Goal: Task Accomplishment & Management: Manage account settings

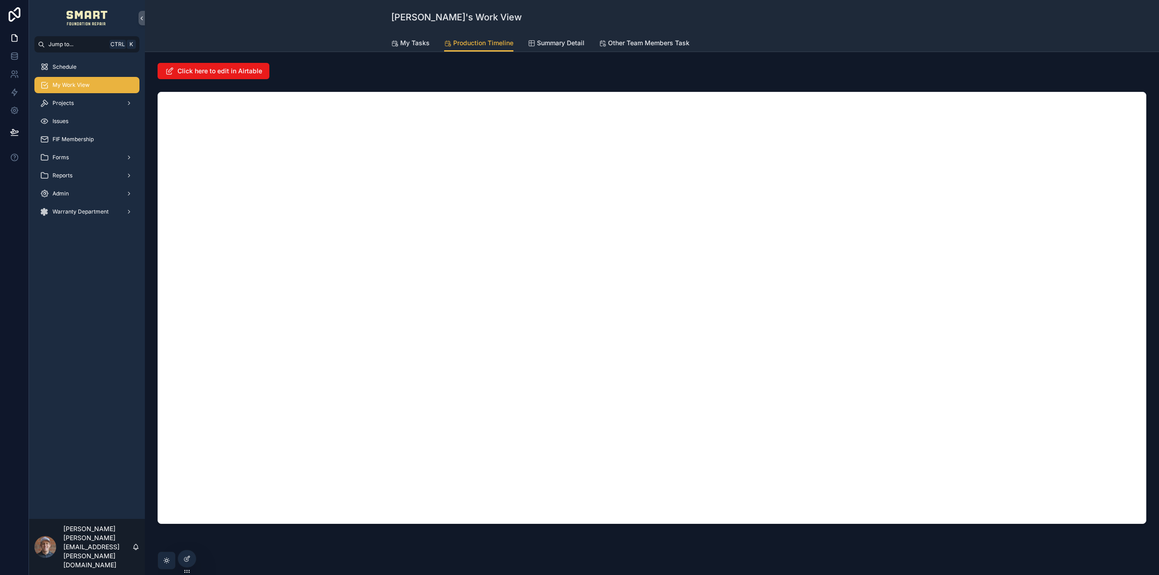
scroll to position [25, 0]
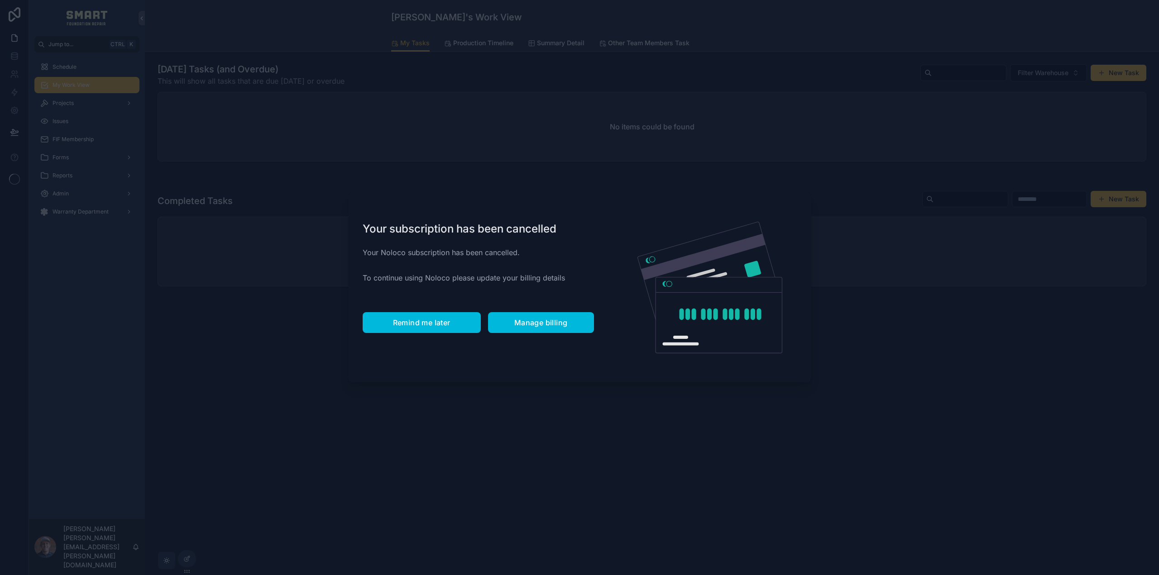
click at [445, 323] on span "Remind me later" at bounding box center [421, 322] width 57 height 9
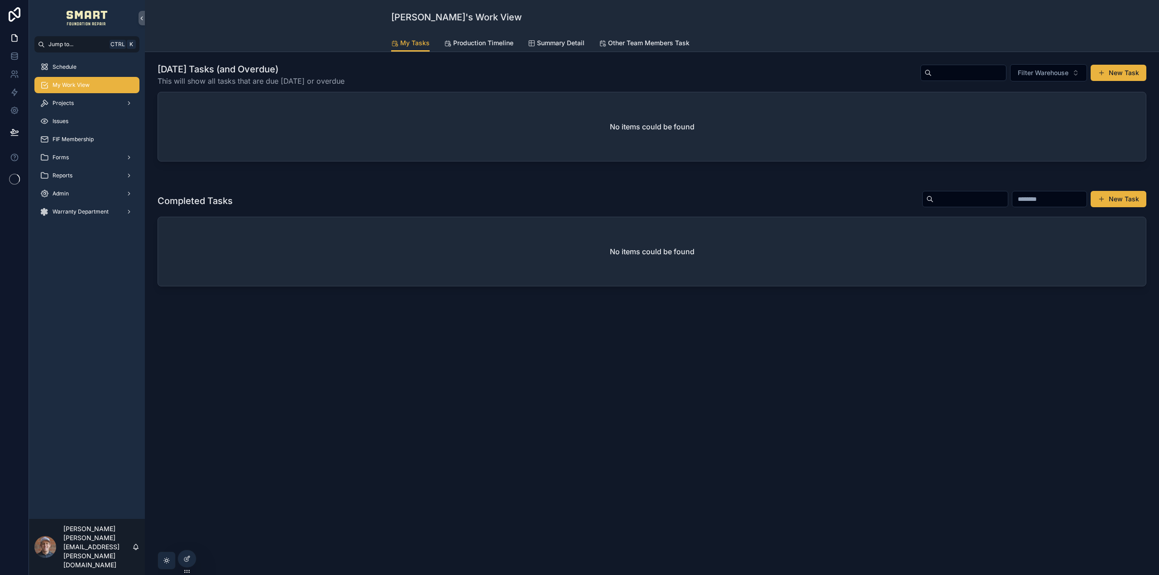
click at [112, 62] on div "Schedule" at bounding box center [87, 67] width 94 height 14
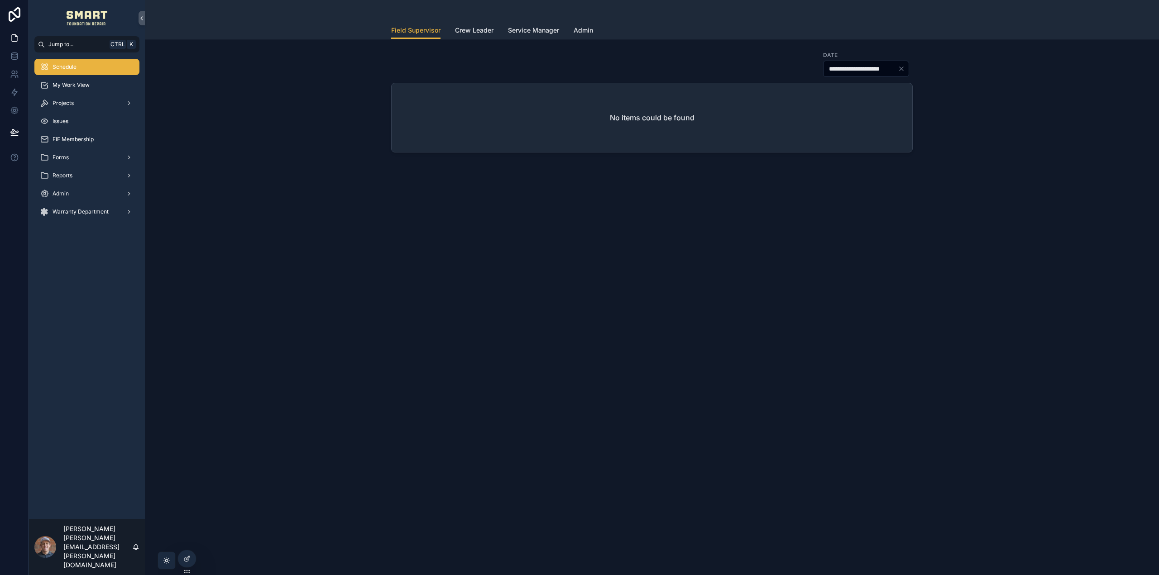
click at [548, 24] on link "Service Manager" at bounding box center [533, 31] width 51 height 18
click at [426, 29] on span "Field Supervisor" at bounding box center [415, 30] width 49 height 9
click at [185, 535] on div at bounding box center [187, 539] width 14 height 14
click at [186, 537] on icon at bounding box center [186, 539] width 7 height 7
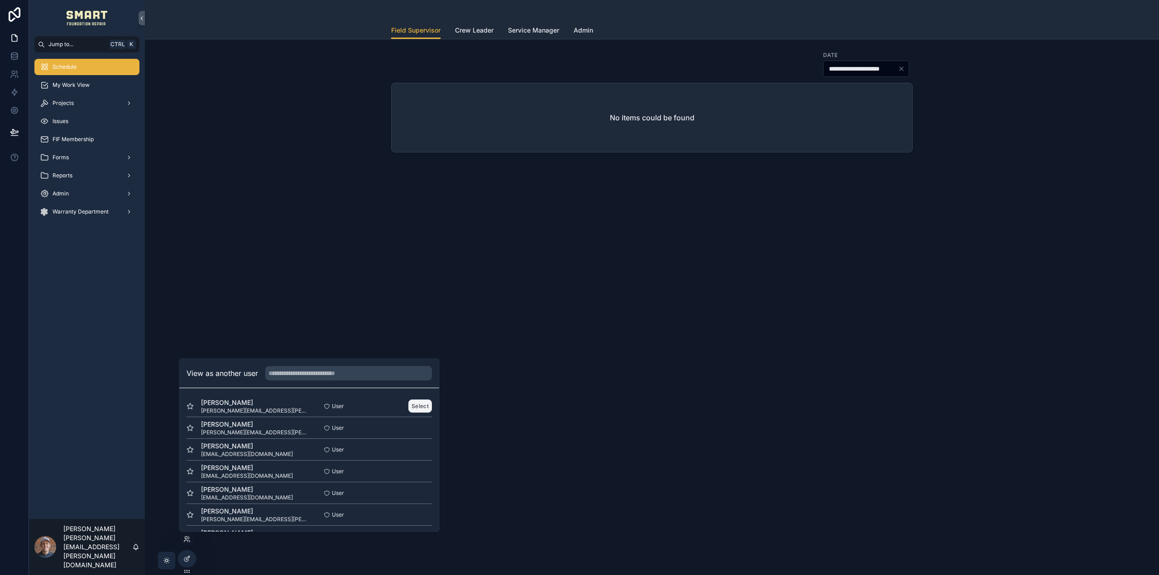
click at [417, 412] on button "Select" at bounding box center [420, 406] width 24 height 13
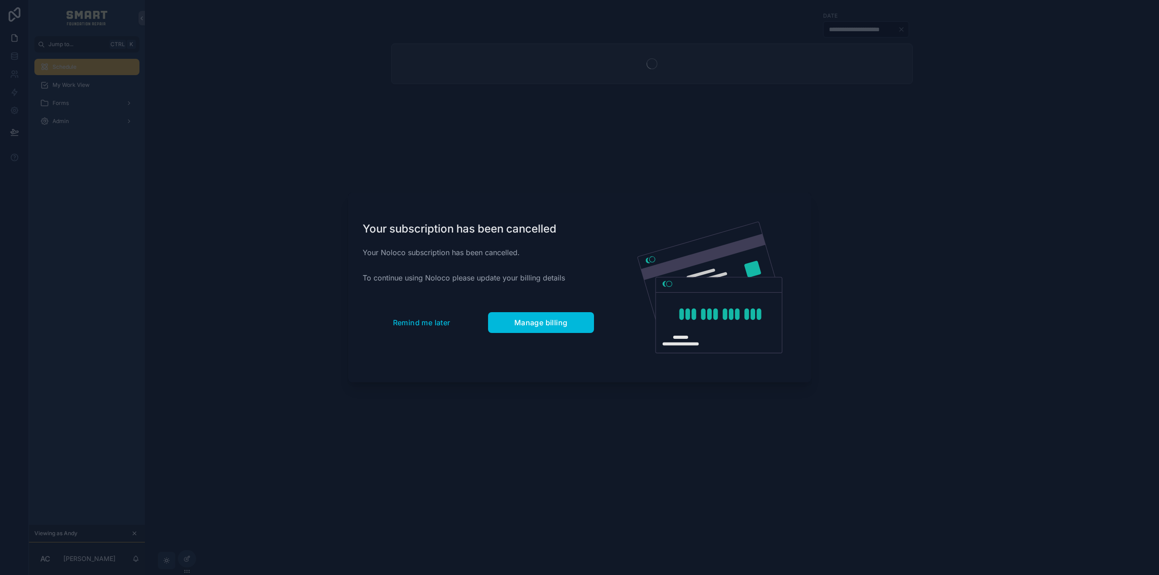
click at [425, 304] on div "Your subscription has been cancelled Your Noloco subscription has been cancelle…" at bounding box center [478, 288] width 260 height 190
click at [424, 324] on span "Remind me later" at bounding box center [421, 322] width 57 height 9
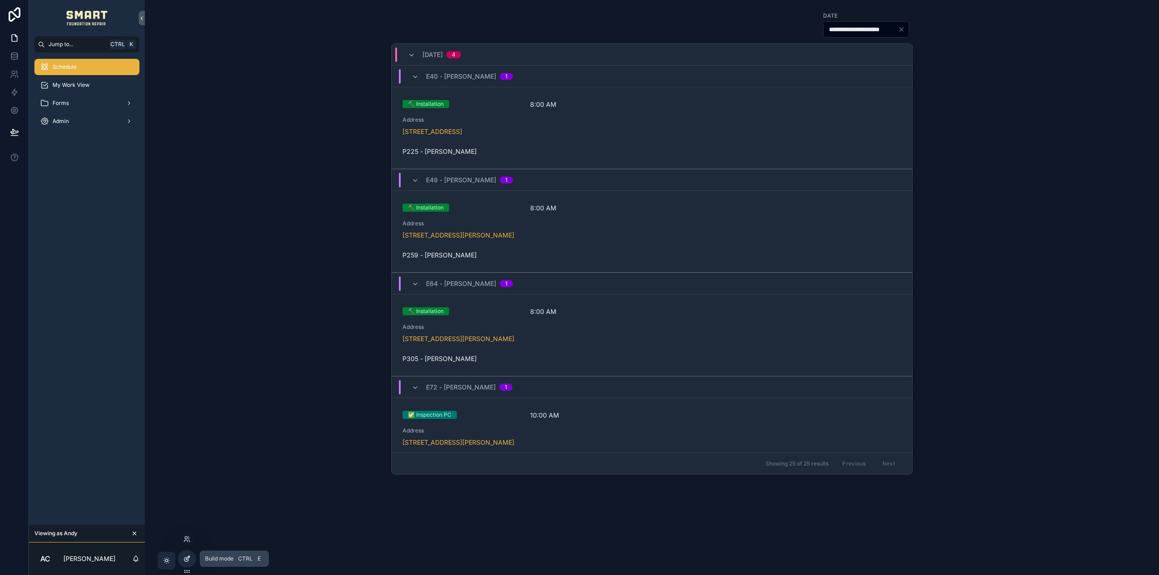
click at [186, 559] on icon at bounding box center [188, 558] width 4 height 4
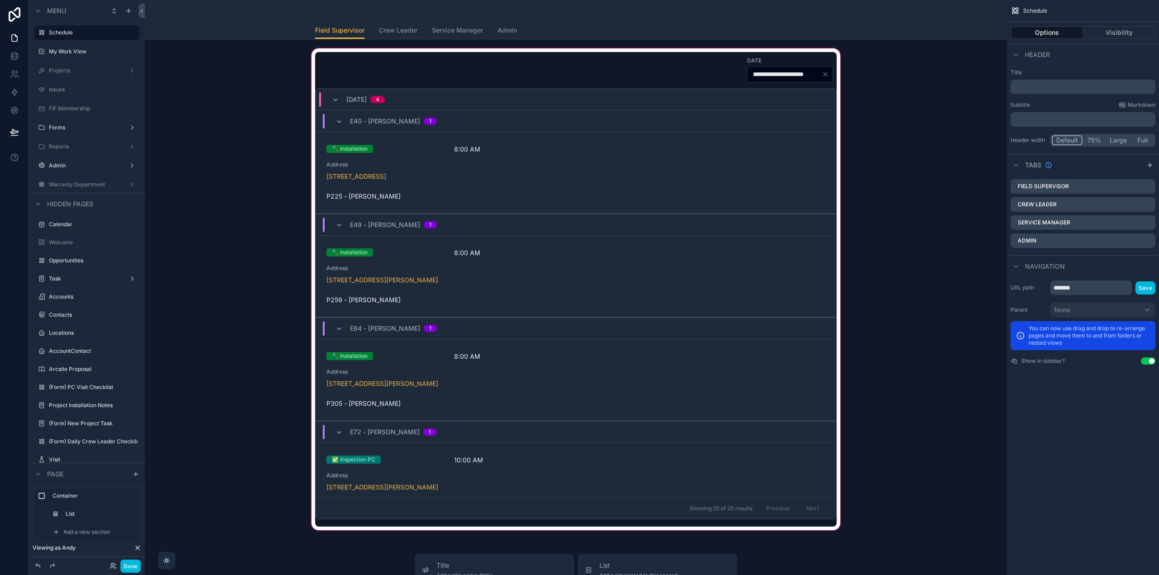
click at [492, 87] on div "scrollable content" at bounding box center [575, 290] width 847 height 486
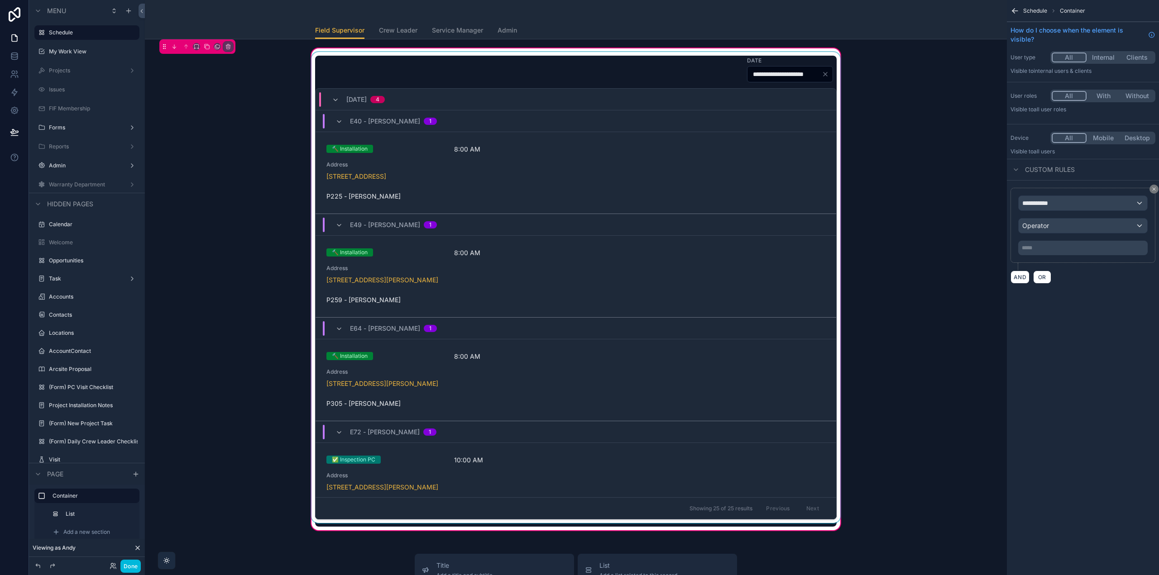
click at [482, 93] on div "[DATE] 4" at bounding box center [576, 100] width 521 height 22
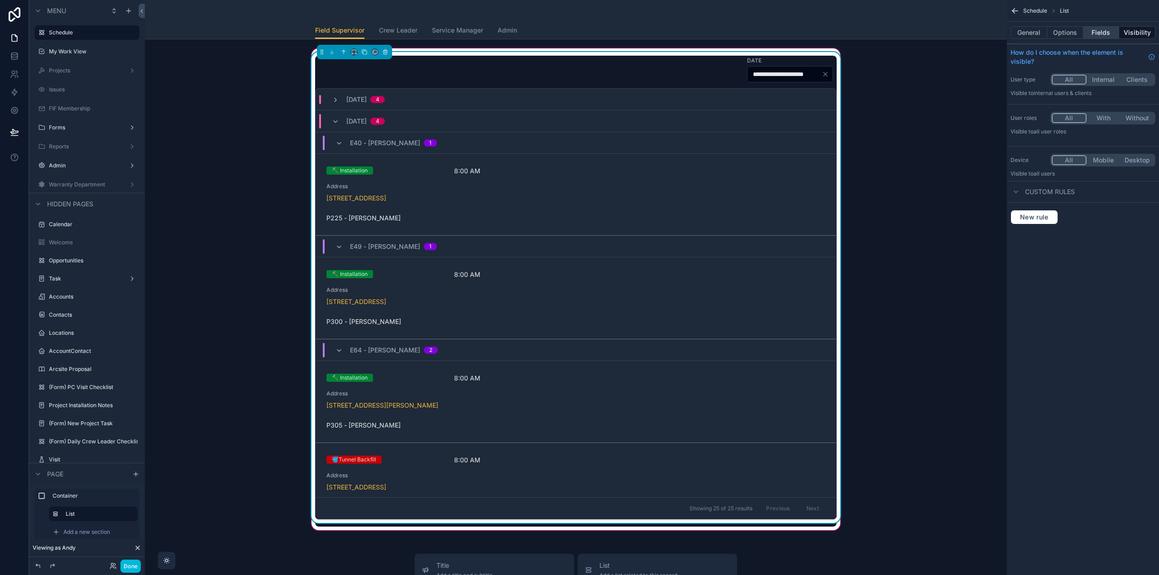
click at [1107, 38] on button "Fields" at bounding box center [1101, 32] width 36 height 13
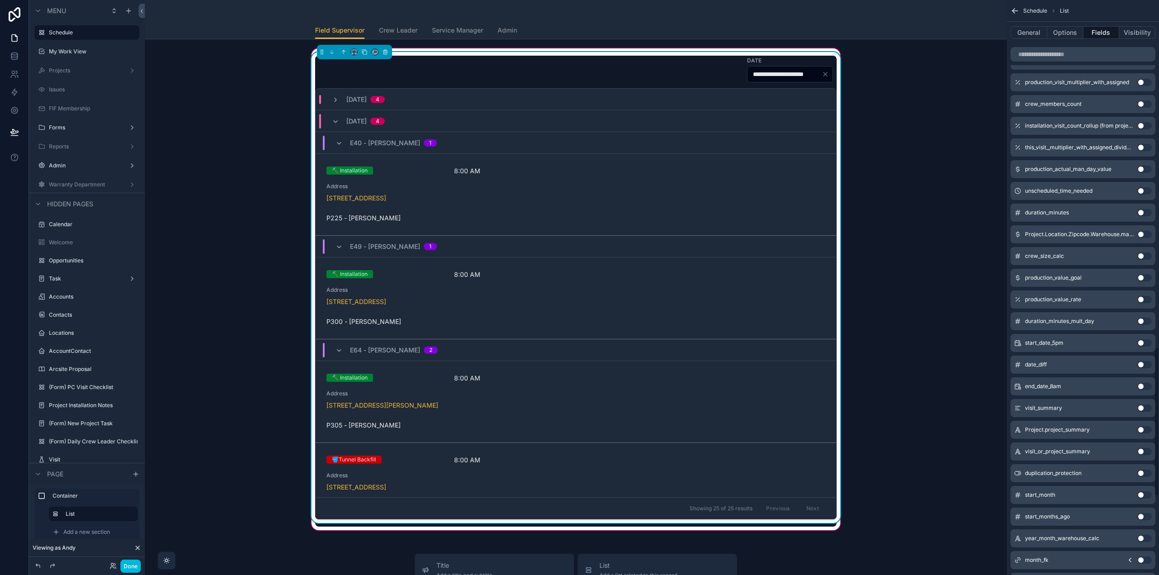
scroll to position [1403, 0]
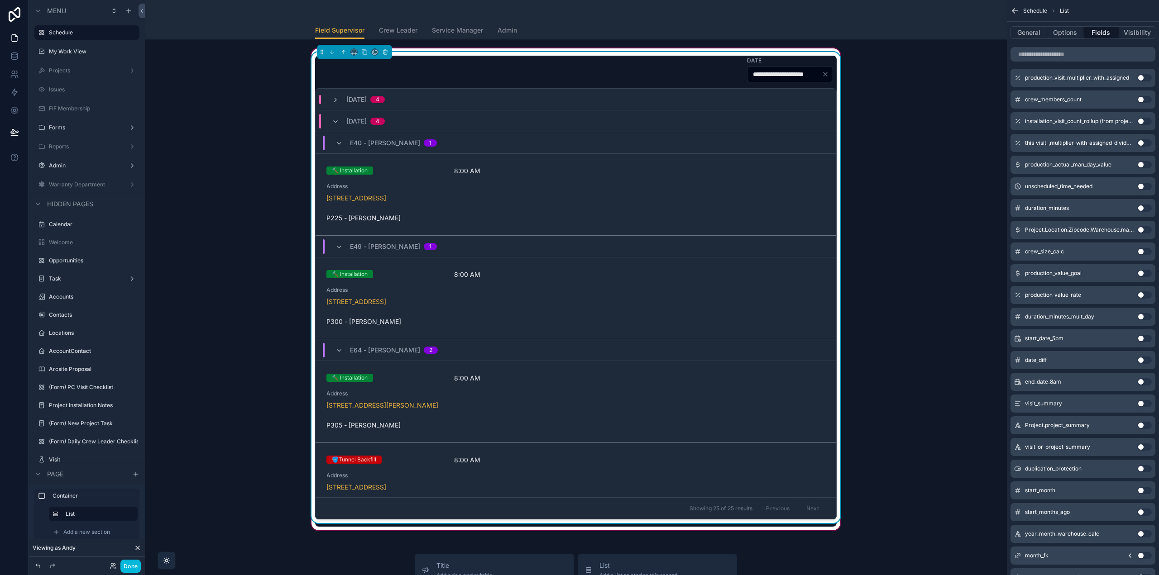
click at [1143, 445] on button "Use setting" at bounding box center [1144, 447] width 14 height 7
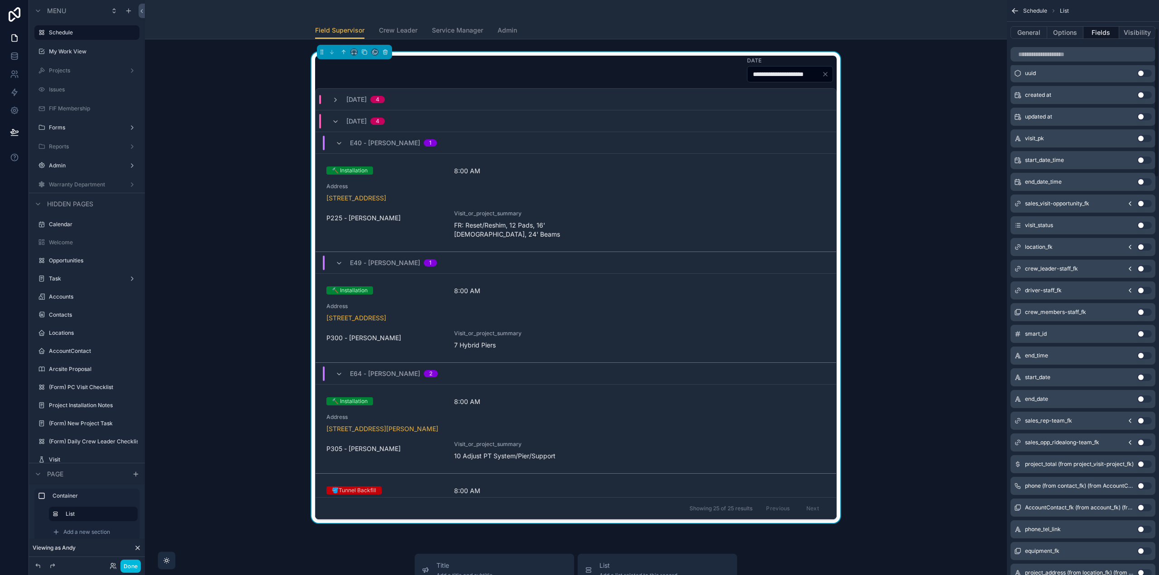
scroll to position [0, 0]
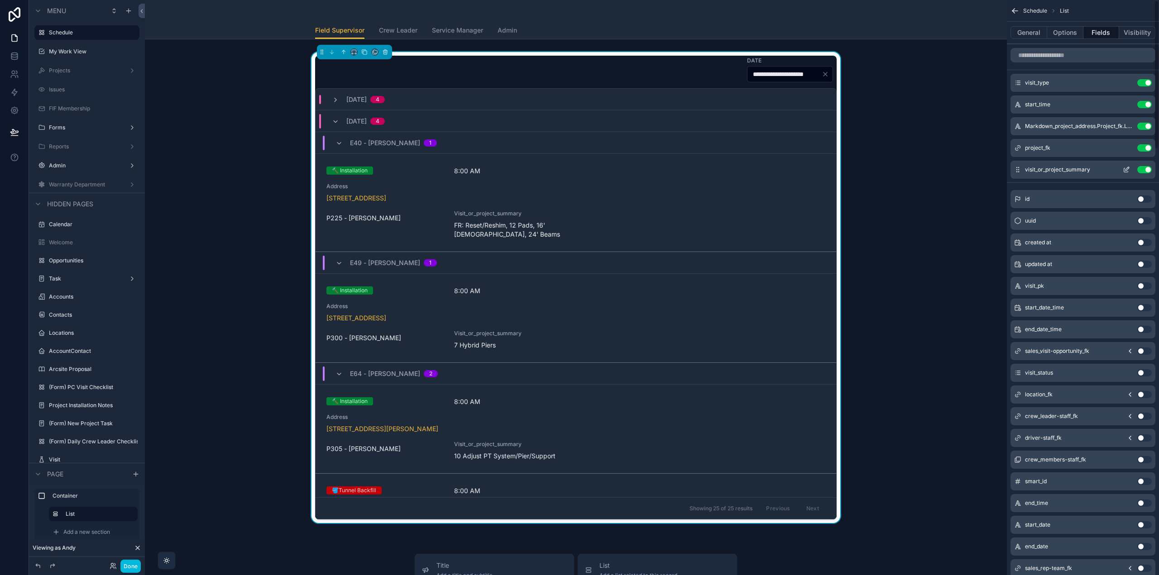
click at [1124, 170] on icon "scrollable content" at bounding box center [1126, 170] width 4 height 4
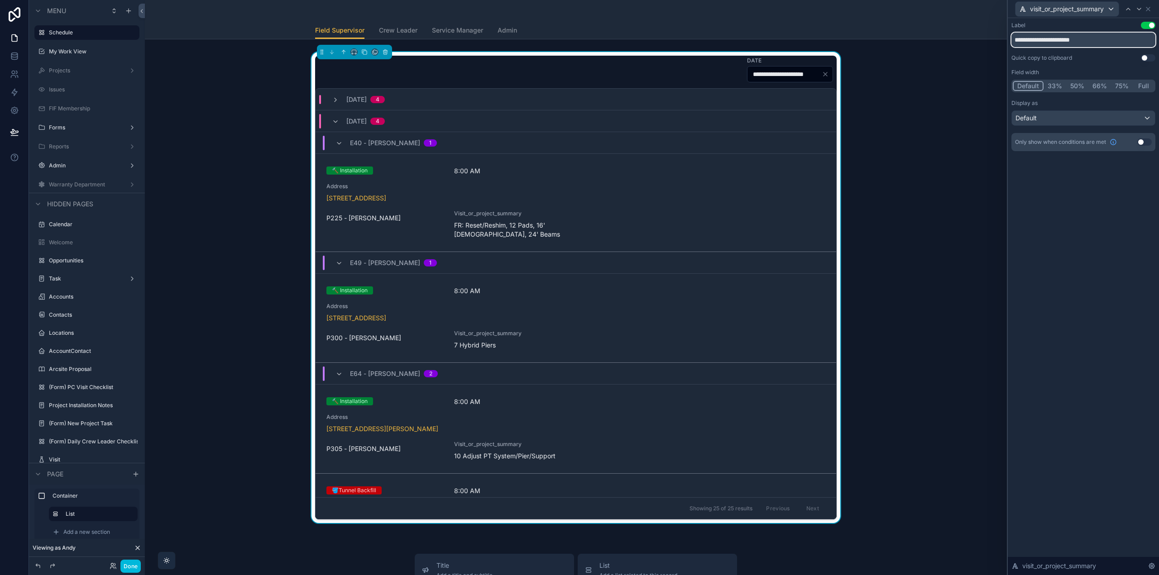
drag, startPoint x: 1101, startPoint y: 39, endPoint x: 979, endPoint y: 36, distance: 121.8
click at [980, 36] on div "**********" at bounding box center [579, 287] width 1159 height 575
type input "*"
click at [1130, 222] on div "**********" at bounding box center [1083, 296] width 151 height 557
click at [1028, 38] on input "**********" at bounding box center [1083, 40] width 144 height 14
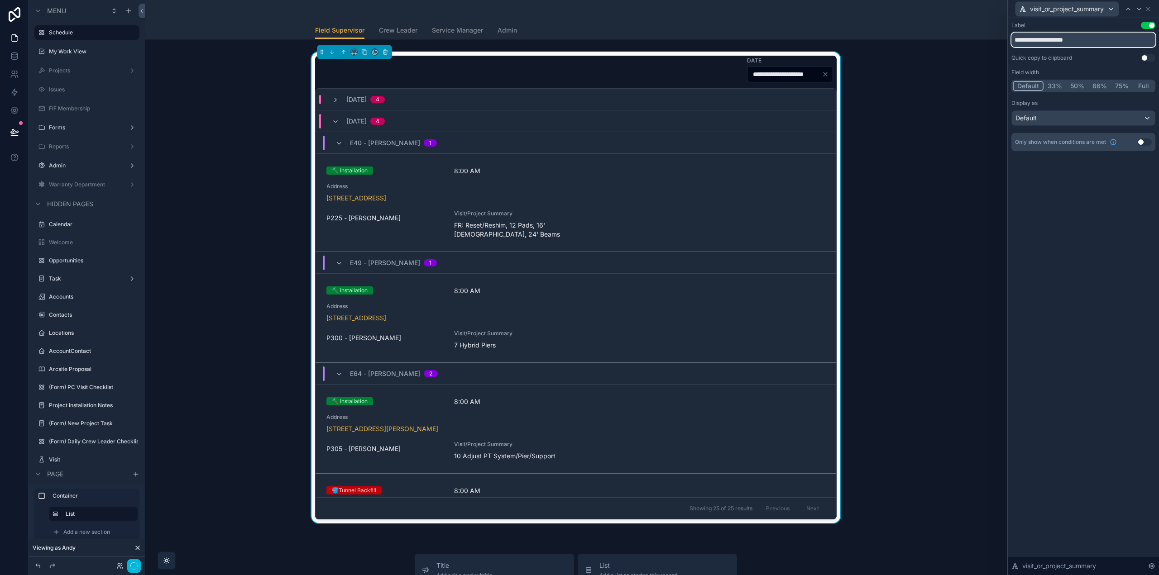
type input "**********"
click at [1074, 225] on div "**********" at bounding box center [1083, 296] width 151 height 557
click at [1146, 85] on button "Full" at bounding box center [1143, 86] width 21 height 10
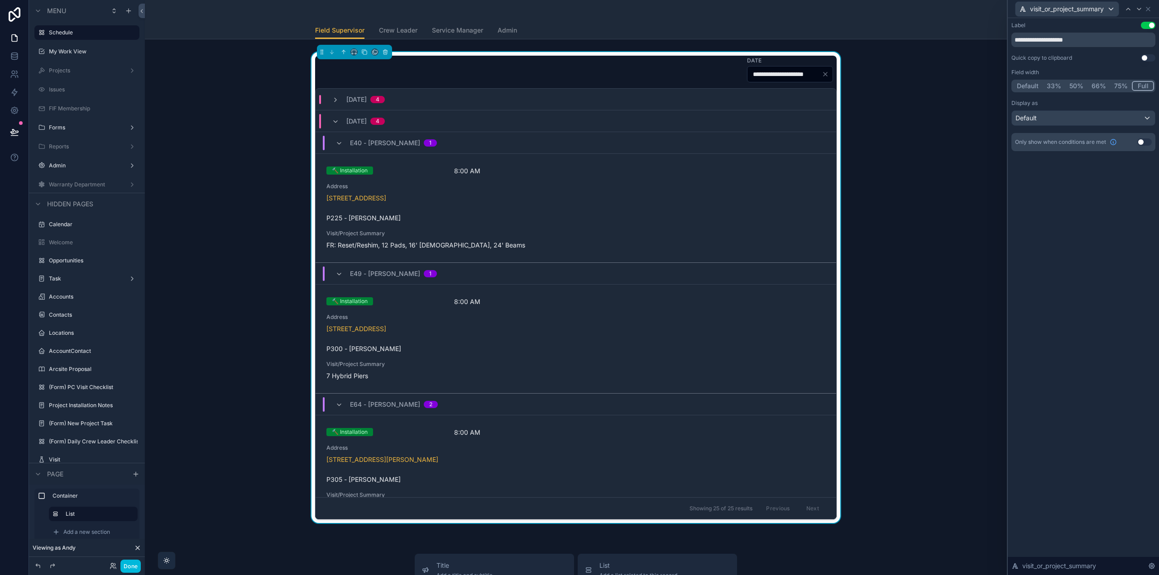
click at [1148, 27] on button "Use setting" at bounding box center [1148, 25] width 14 height 7
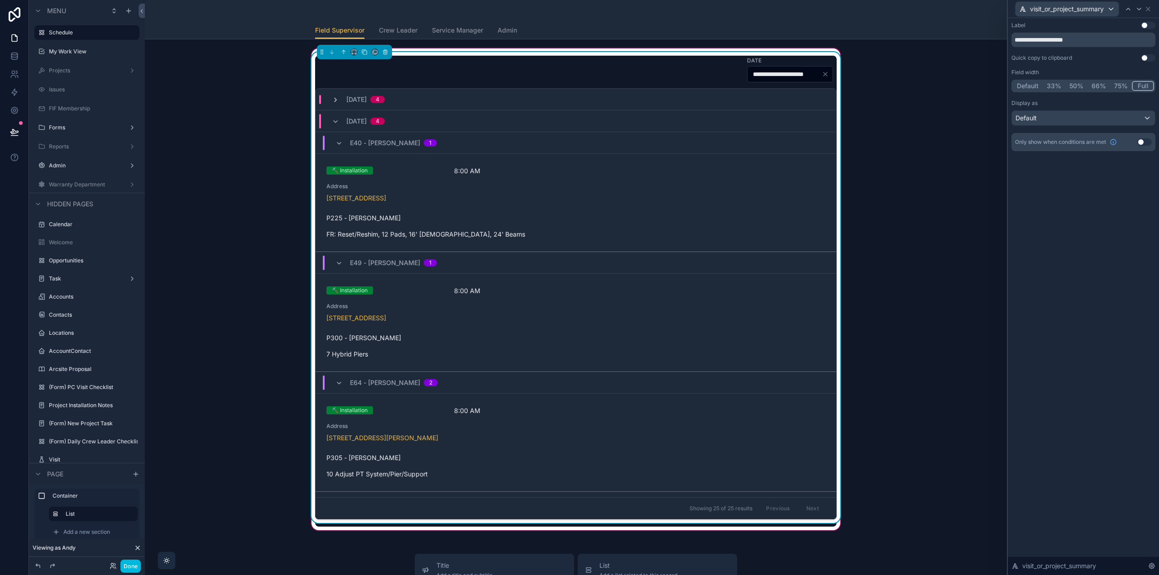
click at [332, 97] on icon "scrollable content" at bounding box center [335, 99] width 7 height 7
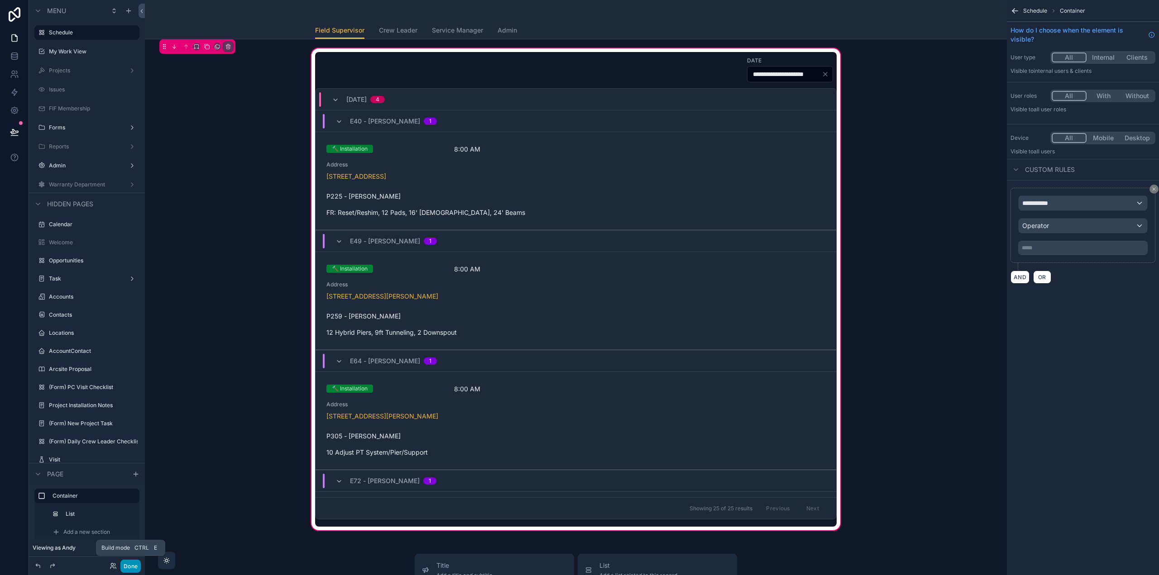
click at [136, 570] on button "Done" at bounding box center [130, 566] width 20 height 13
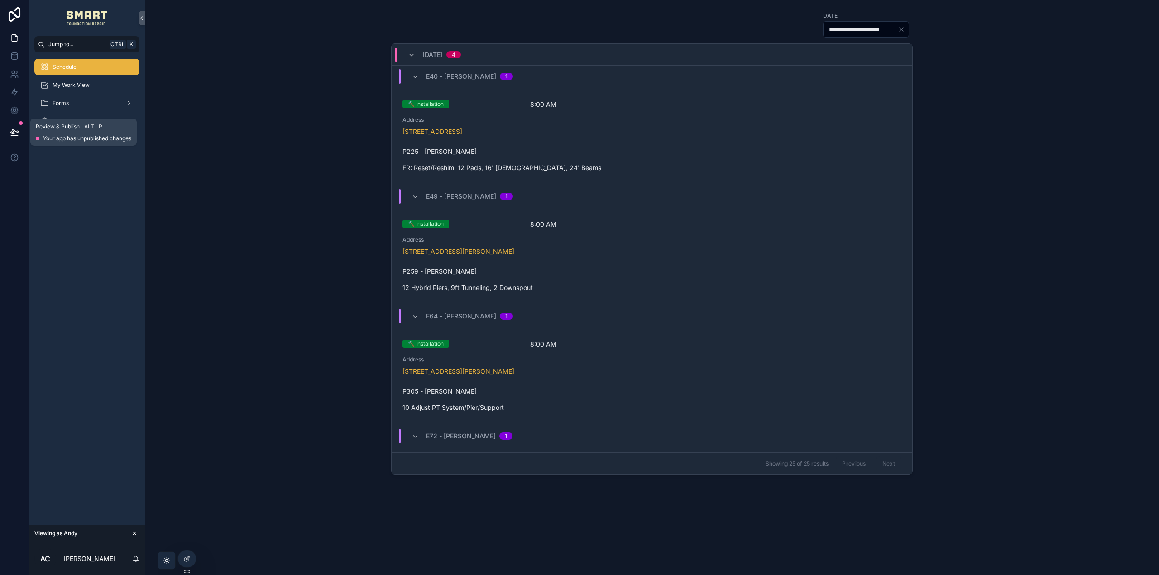
click at [16, 136] on icon at bounding box center [14, 136] width 7 height 0
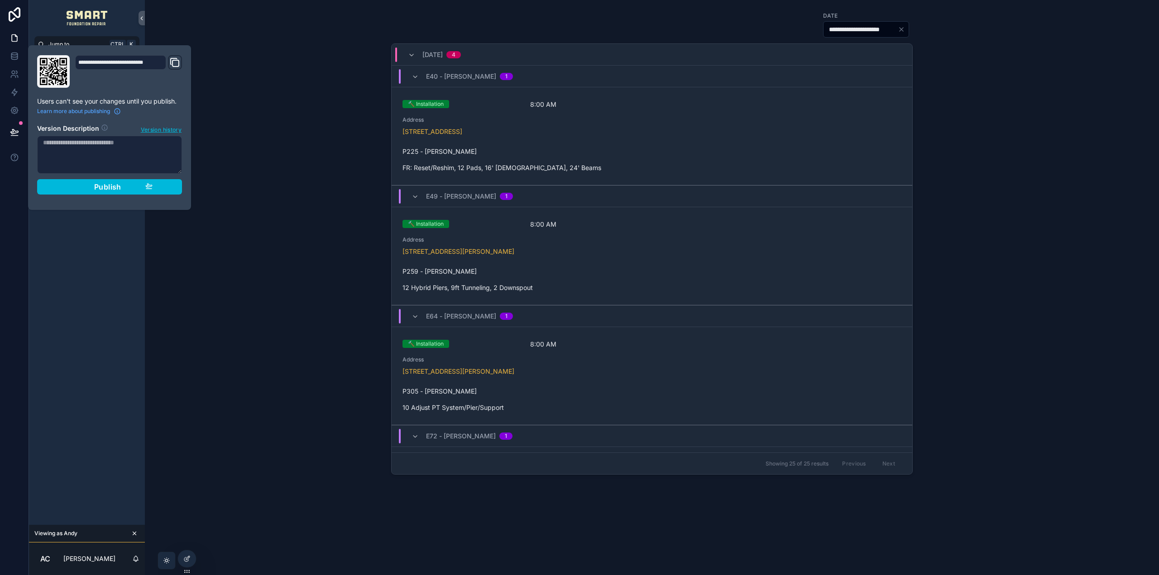
click at [97, 184] on span "Publish" at bounding box center [107, 186] width 27 height 9
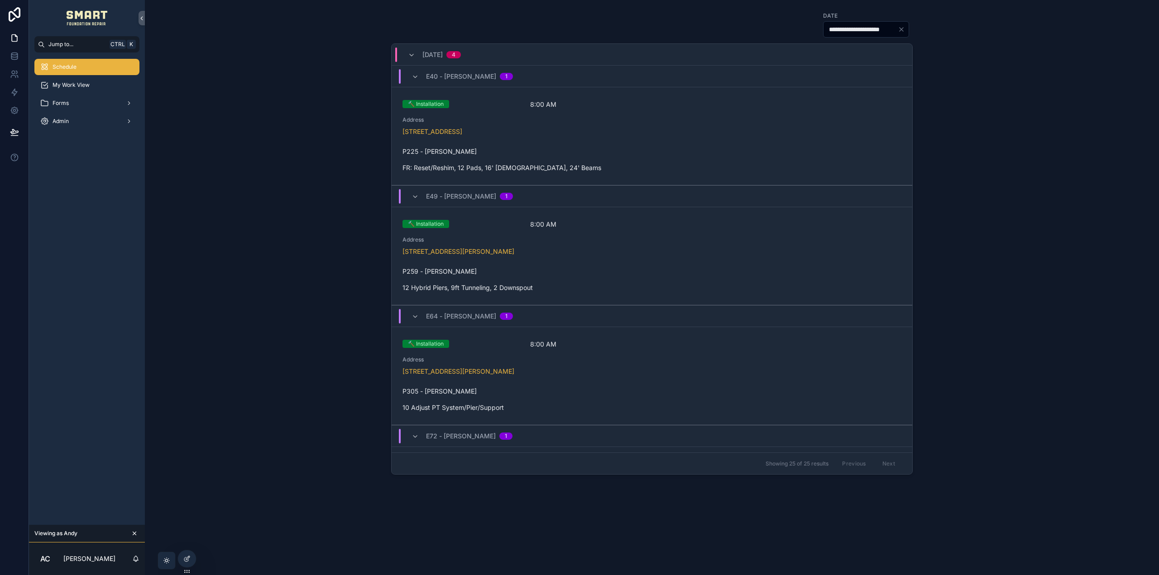
click at [296, 339] on div "**********" at bounding box center [651, 244] width 999 height 475
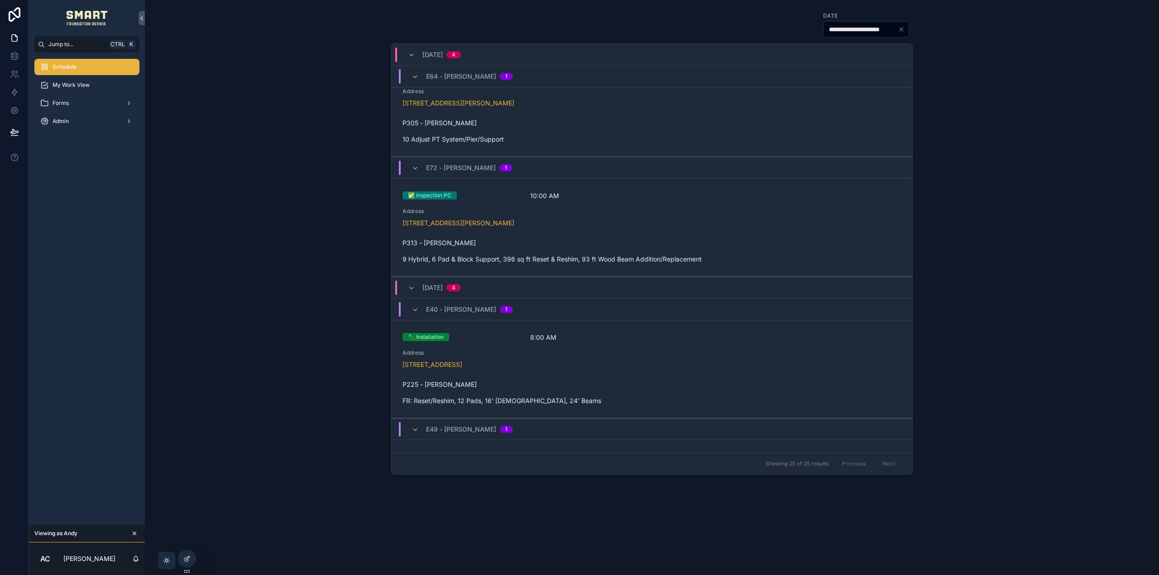
scroll to position [272, 0]
click at [681, 206] on span "Address" at bounding box center [651, 208] width 499 height 7
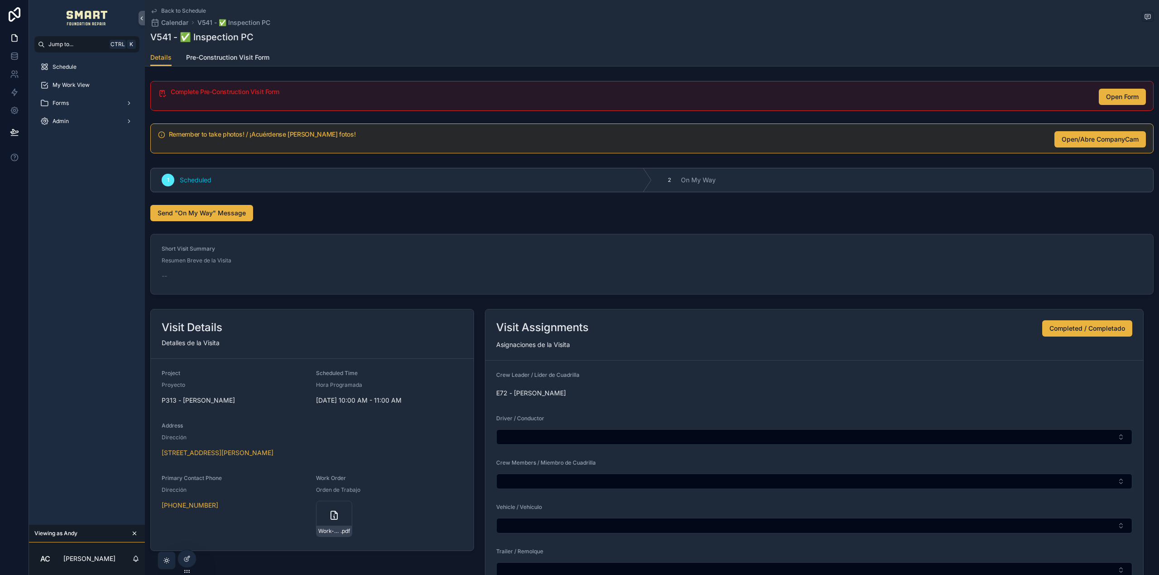
click at [136, 534] on icon "scrollable content" at bounding box center [134, 534] width 6 height 6
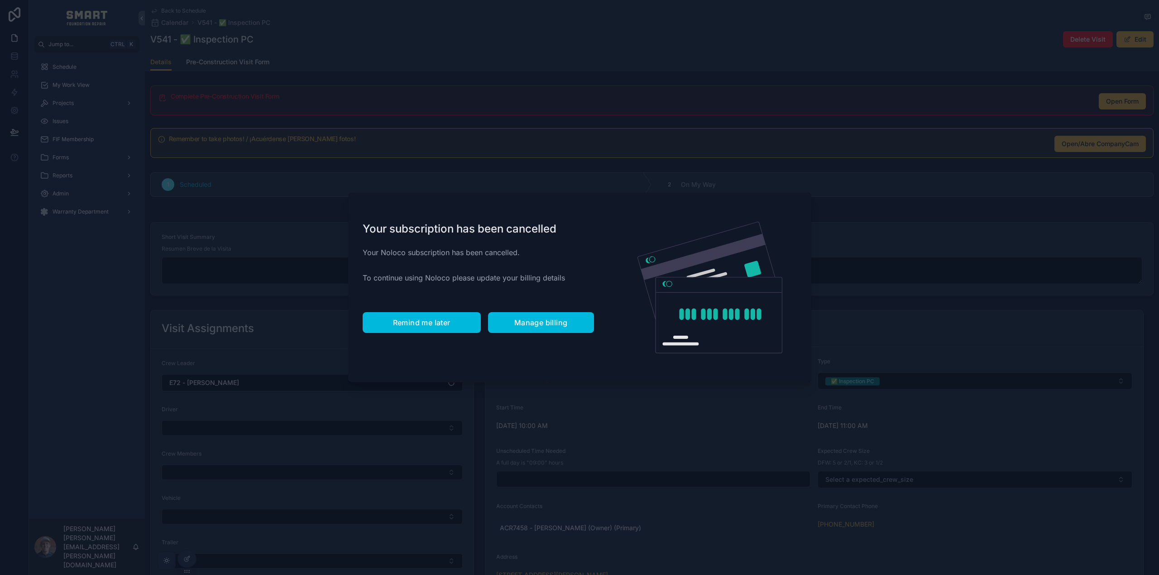
click at [414, 324] on span "Remind me later" at bounding box center [421, 322] width 57 height 9
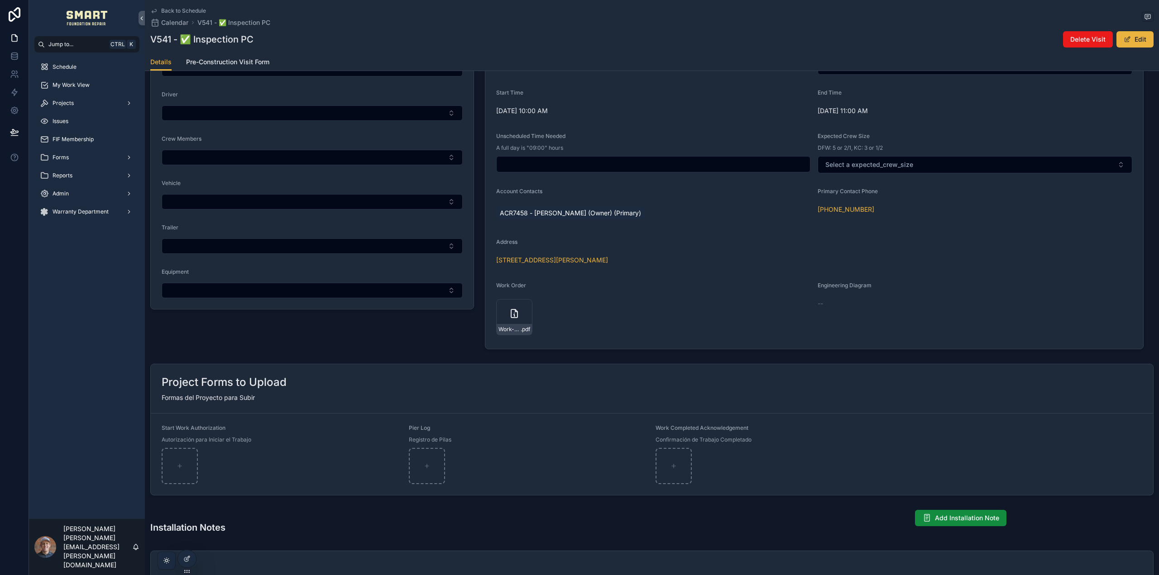
scroll to position [317, 0]
click at [516, 315] on icon "scrollable content" at bounding box center [514, 312] width 6 height 8
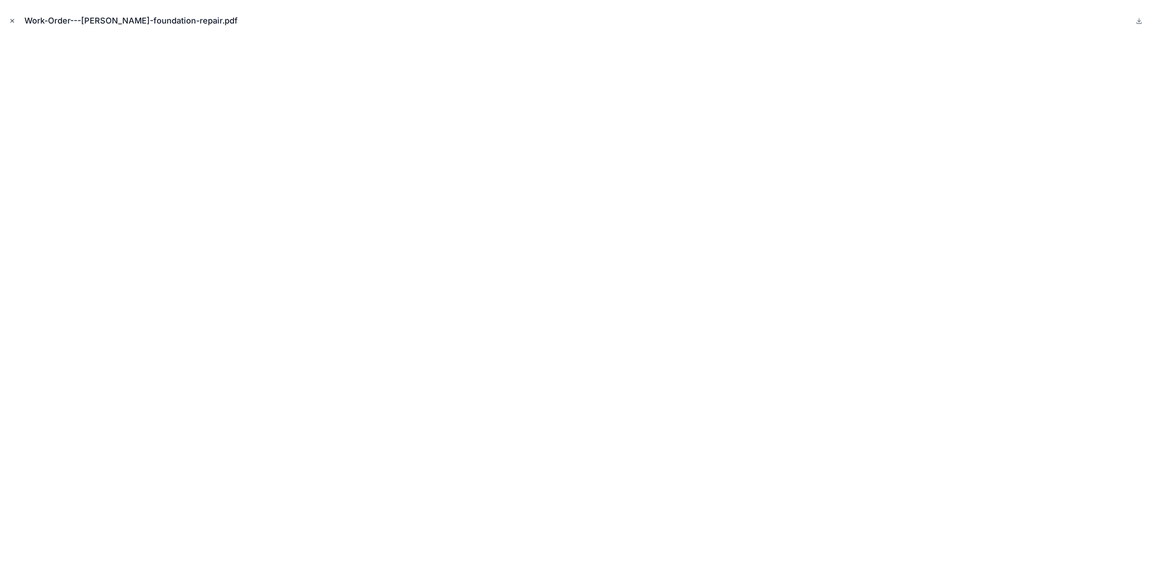
click at [10, 18] on icon "Close modal" at bounding box center [12, 21] width 6 height 6
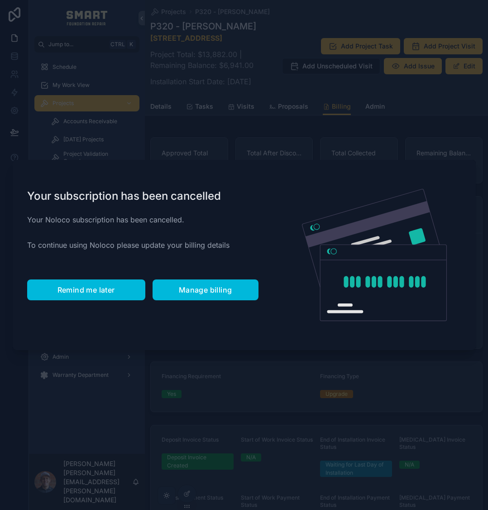
click at [101, 282] on button "Remind me later" at bounding box center [86, 289] width 118 height 21
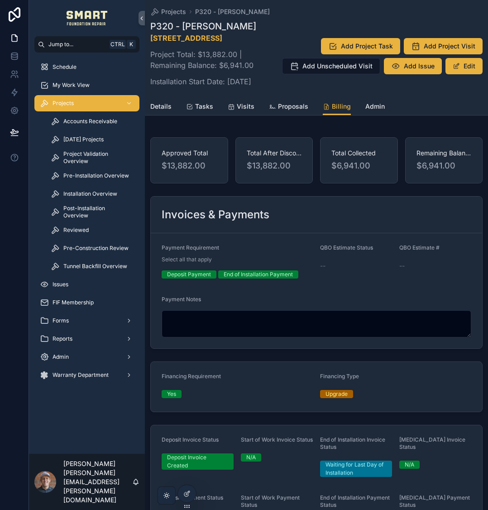
click at [300, 116] on link "Proposals" at bounding box center [288, 107] width 39 height 18
